Goal: Task Accomplishment & Management: Manage account settings

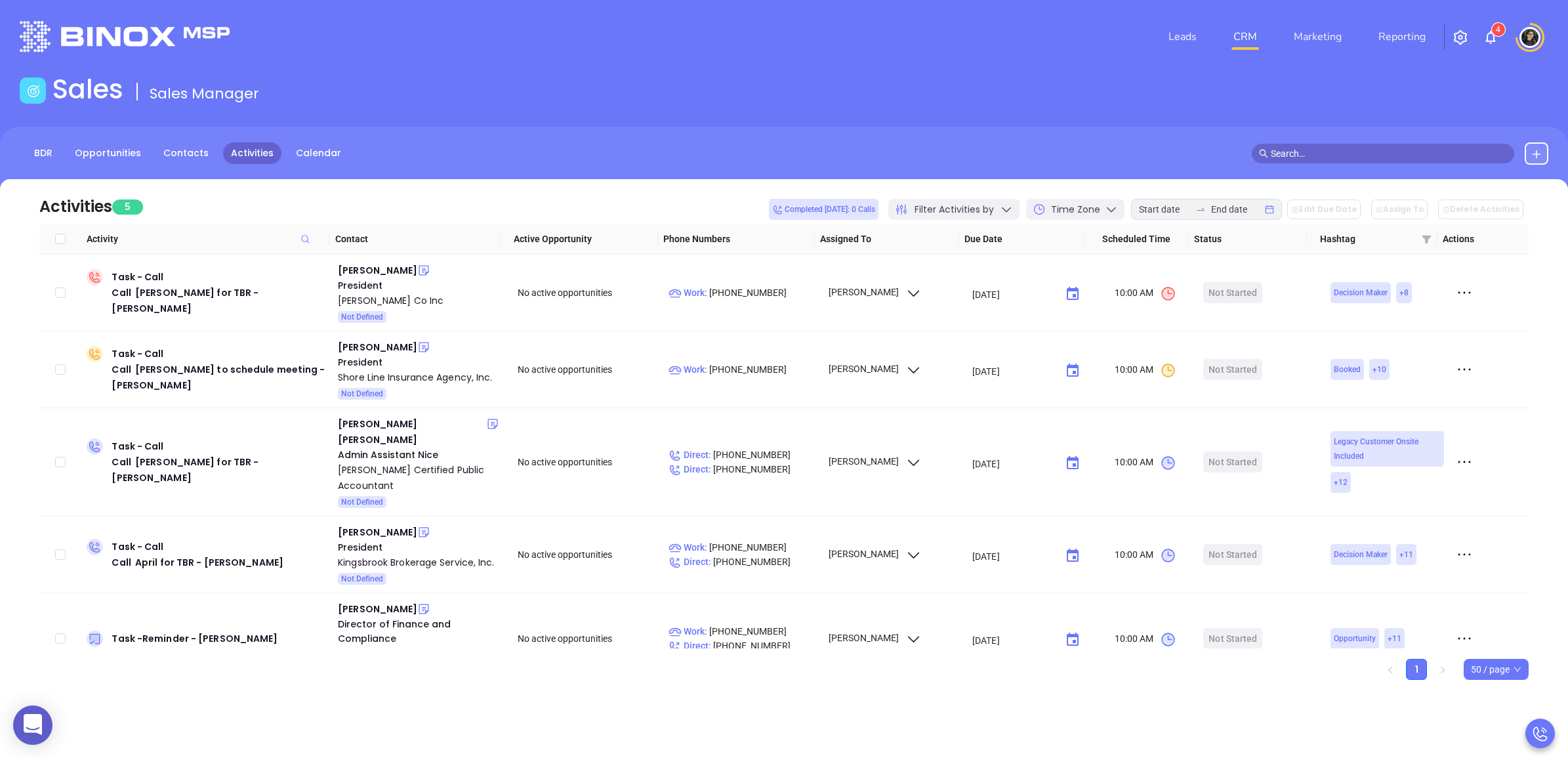
click at [1253, 30] on link "CRM" at bounding box center [1245, 36] width 34 height 26
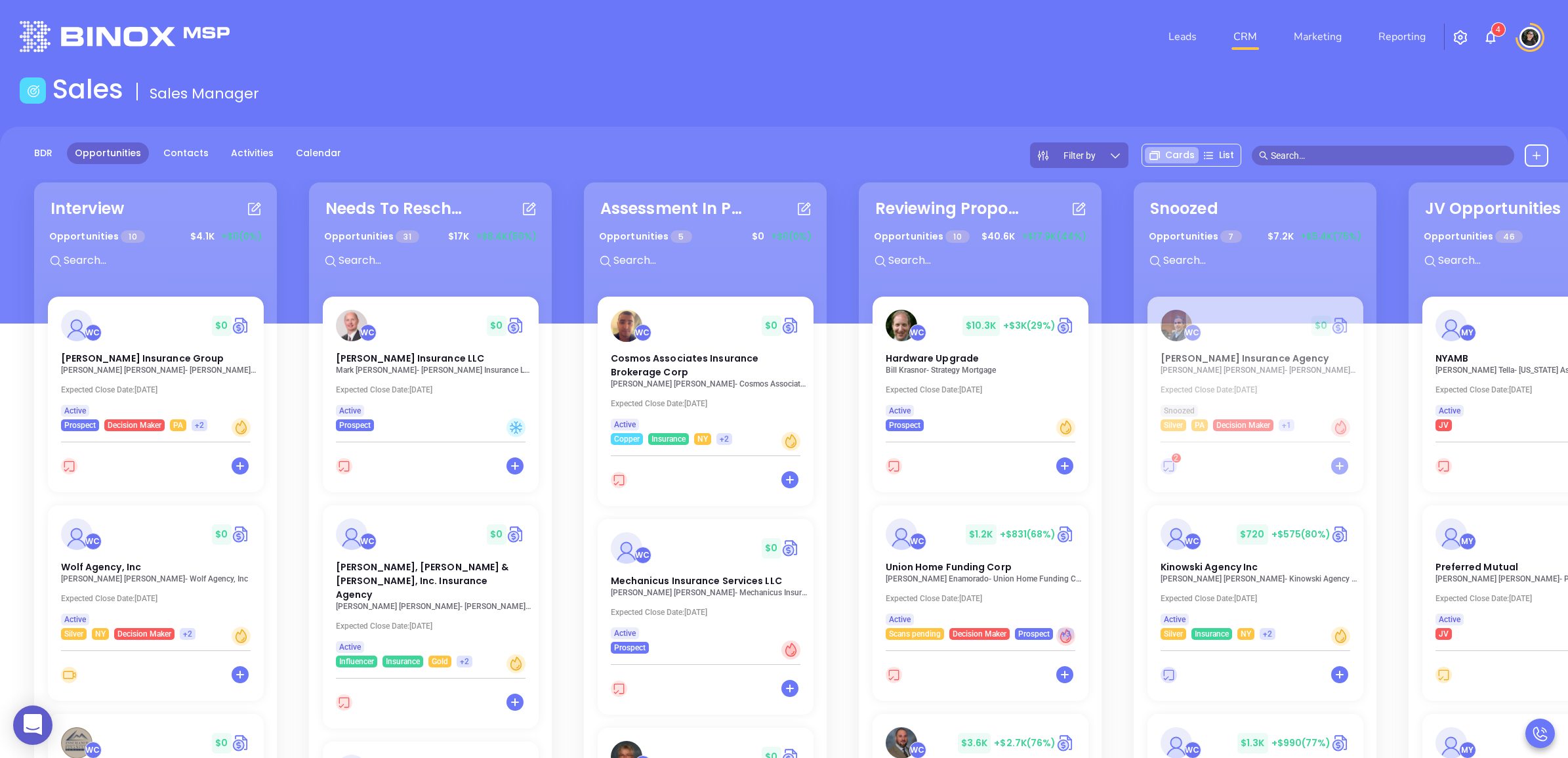
click at [83, 253] on input "text" at bounding box center [160, 260] width 197 height 17
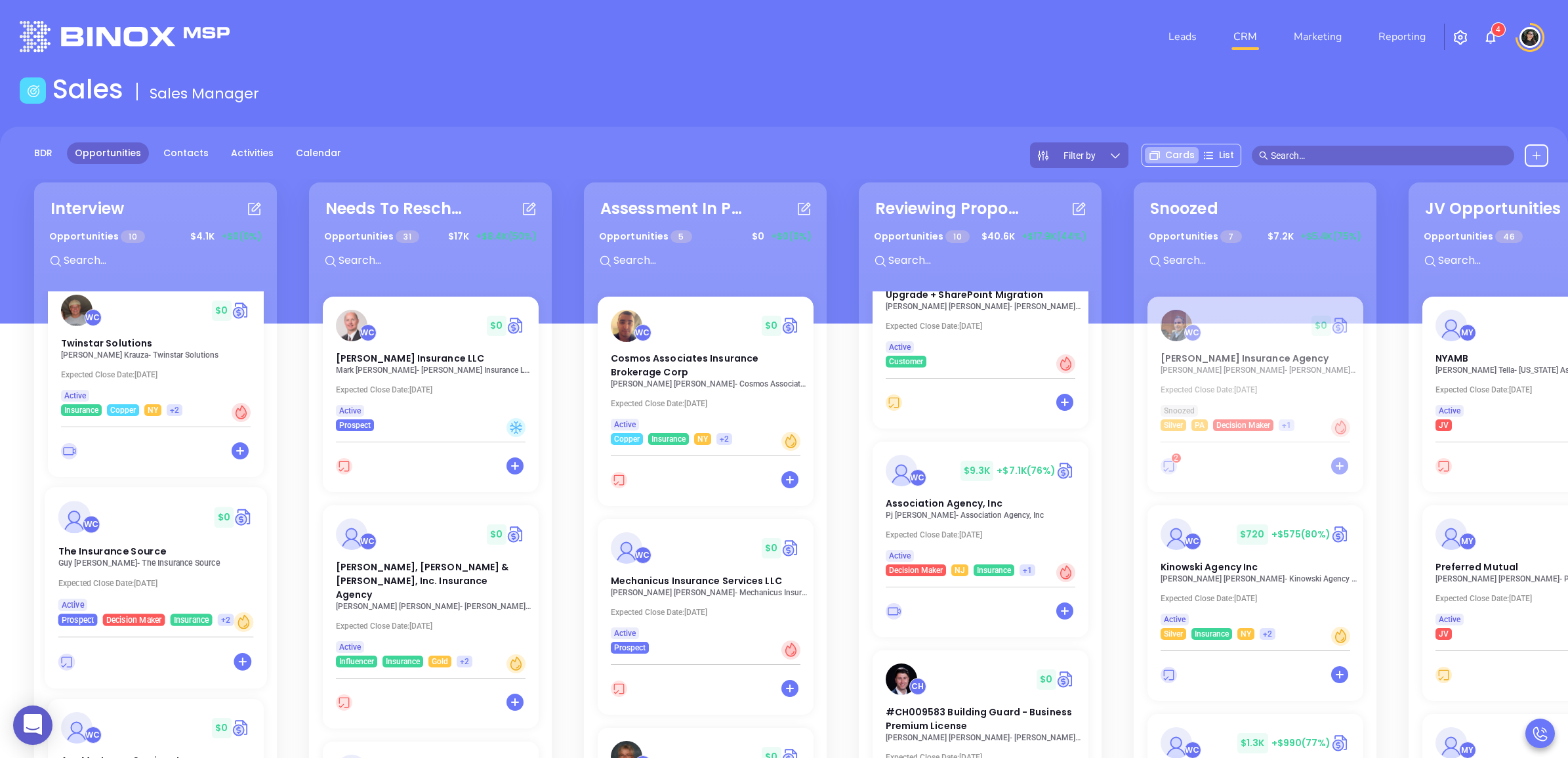
scroll to position [656, 0]
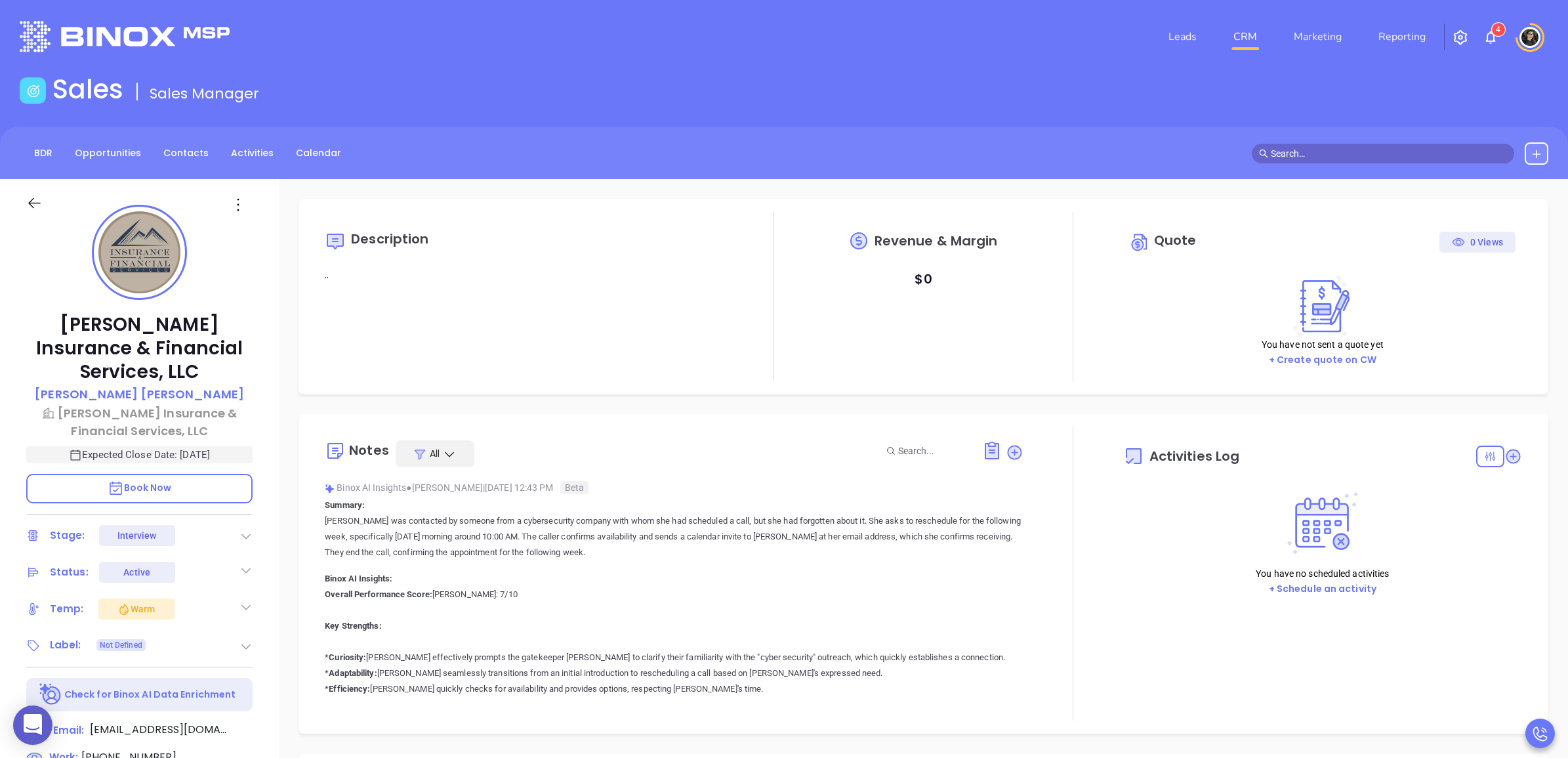
type input "[DATE]"
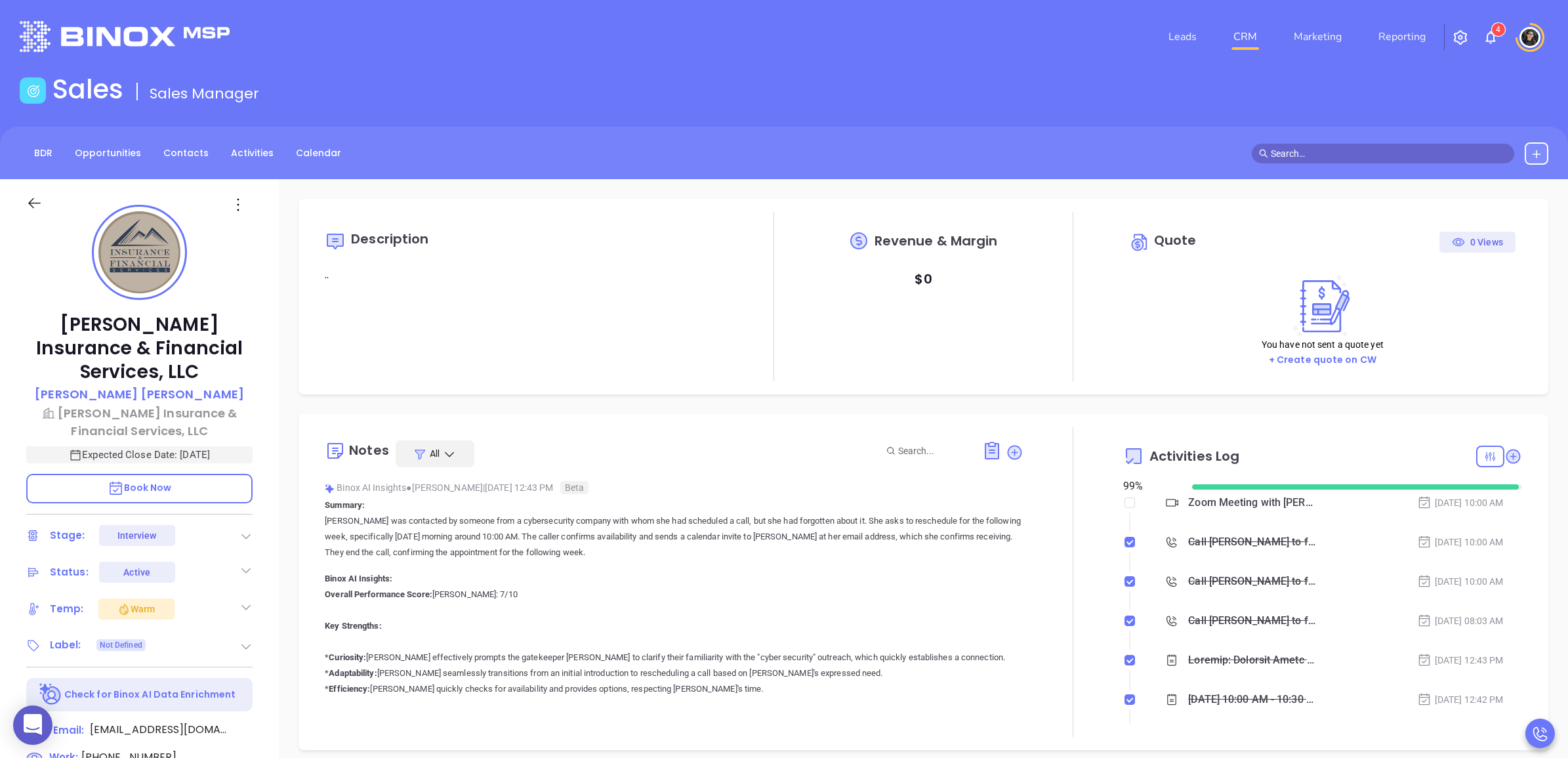
scroll to position [305, 0]
type input "[PERSON_NAME]"
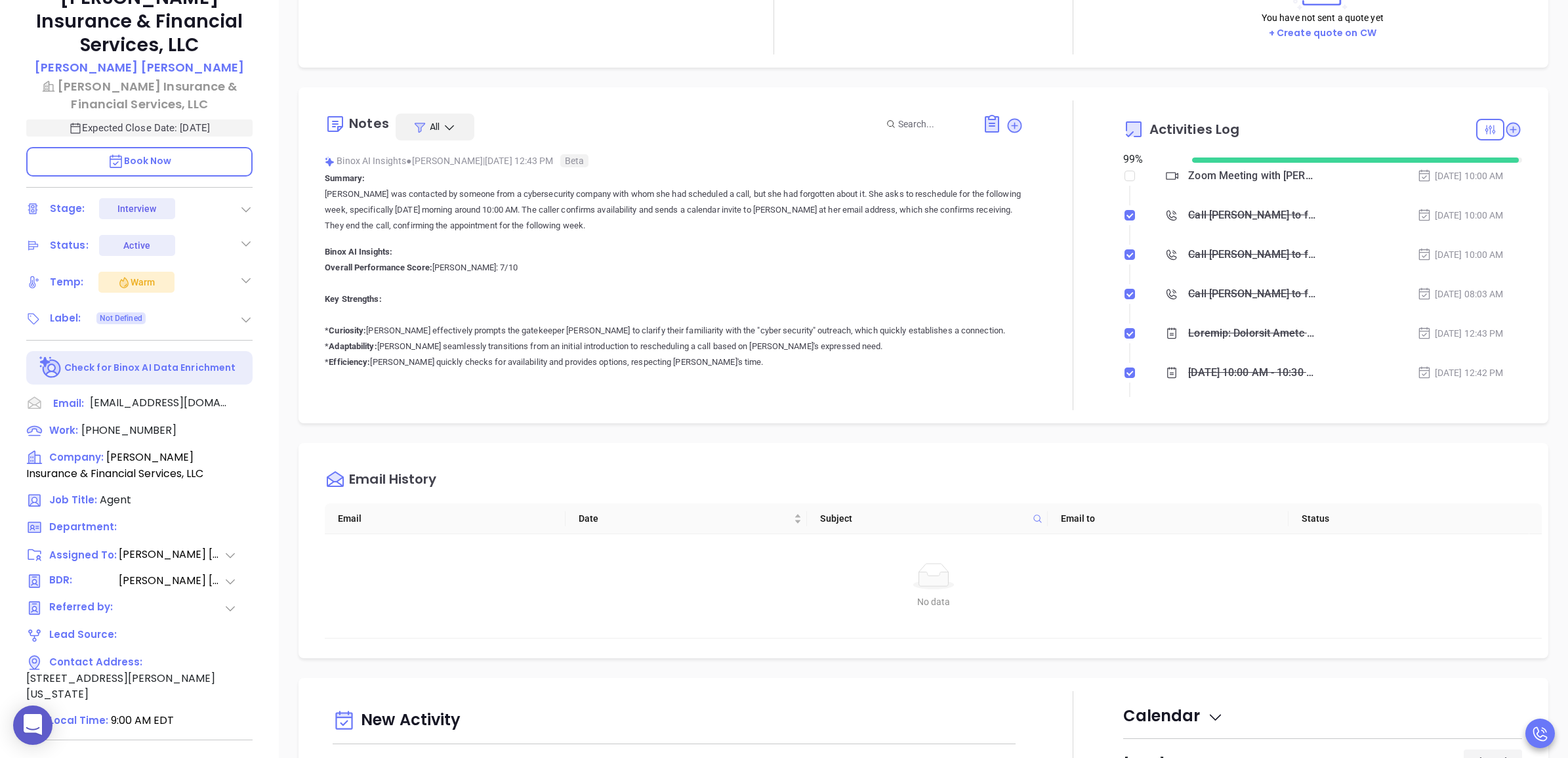
scroll to position [0, 0]
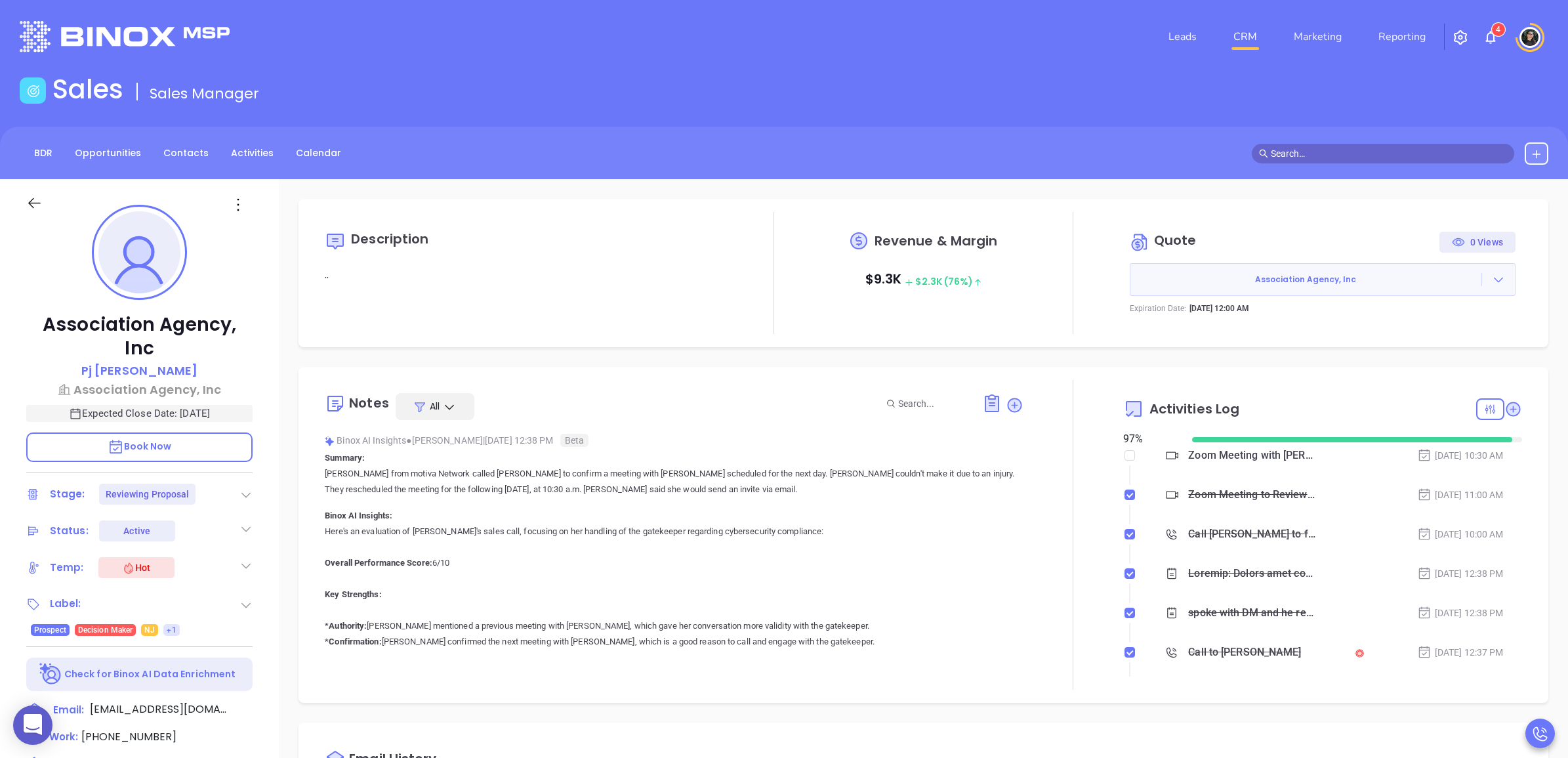
type input "[PERSON_NAME]"
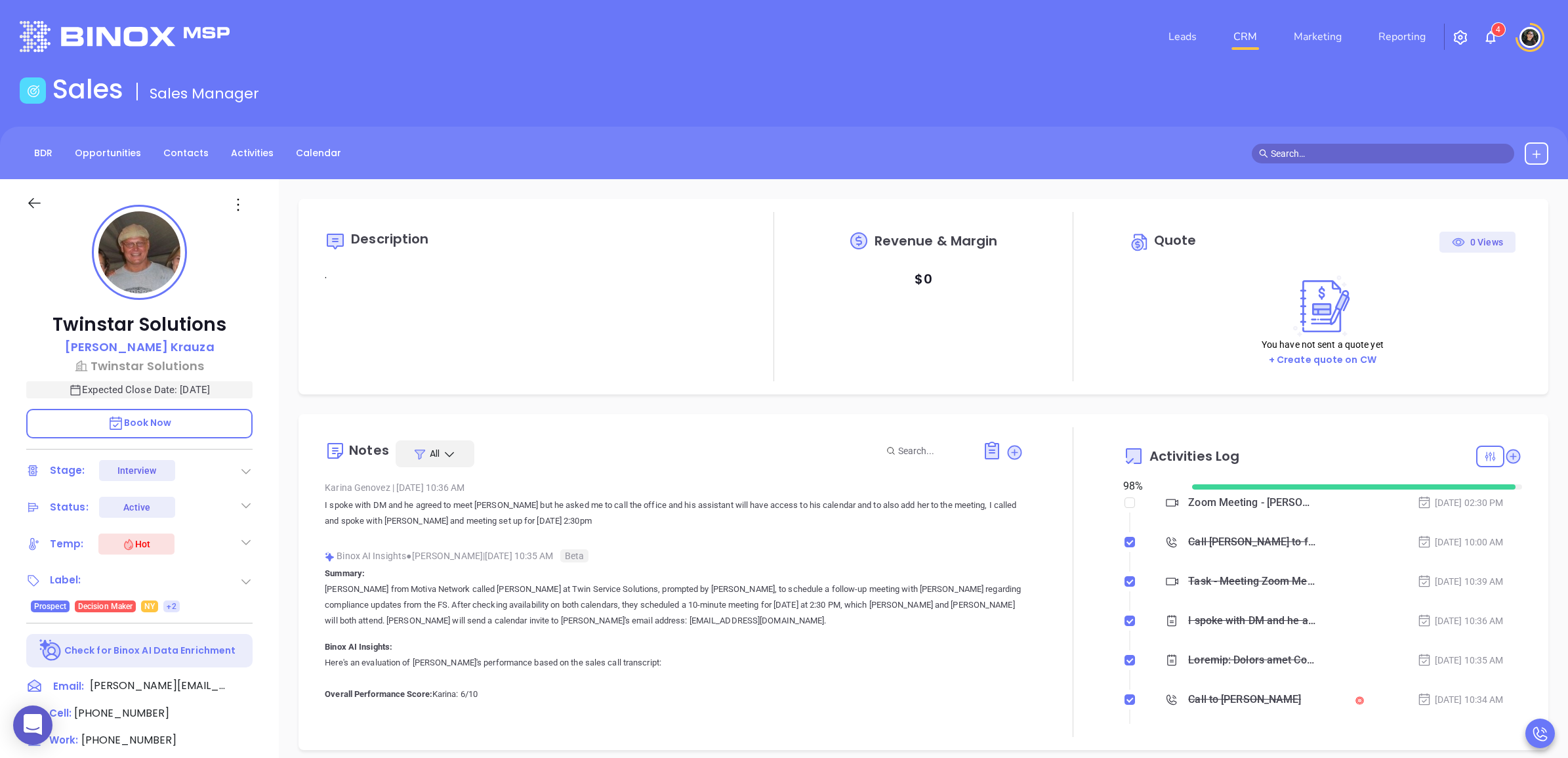
type input "[PERSON_NAME]"
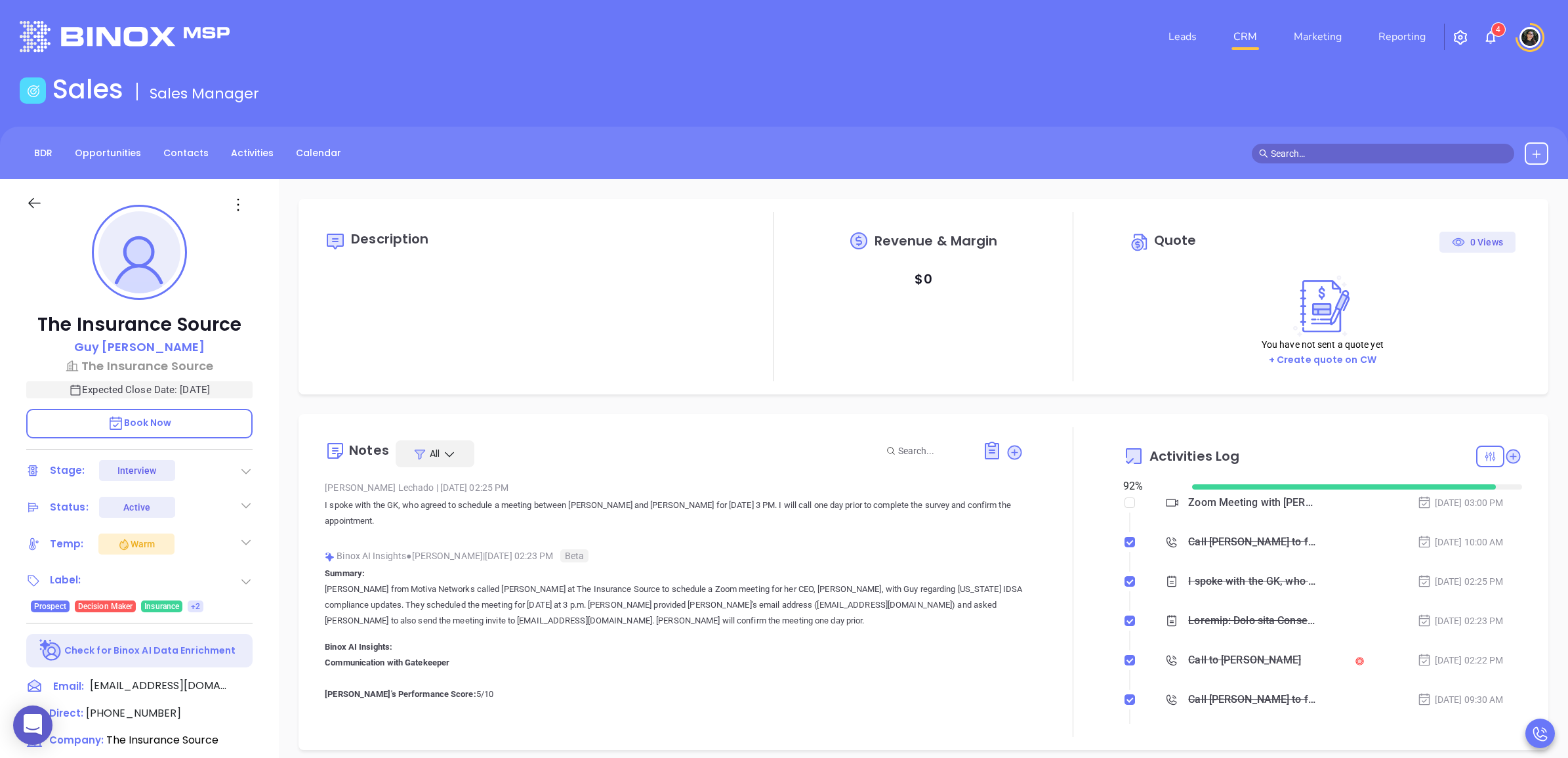
type input "[PERSON_NAME]"
